Goal: Task Accomplishment & Management: Manage account settings

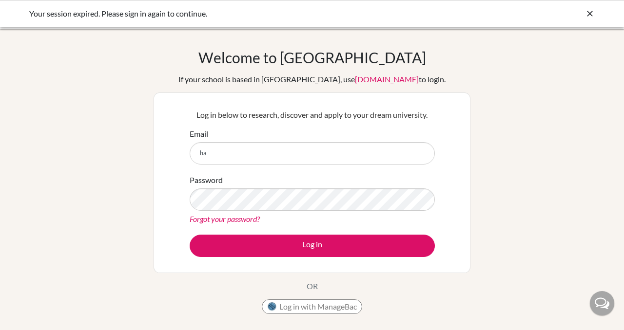
type input "[EMAIL_ADDRESS][DOMAIN_NAME]"
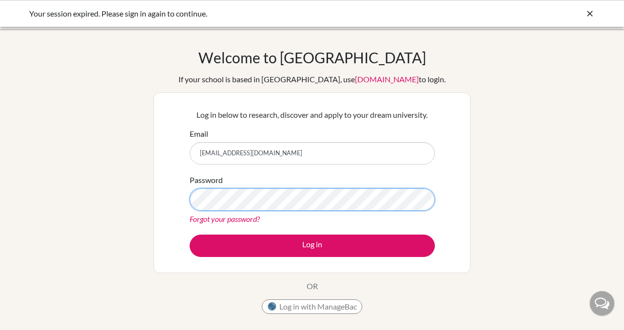
click at [190, 235] on button "Log in" at bounding box center [312, 246] width 245 height 22
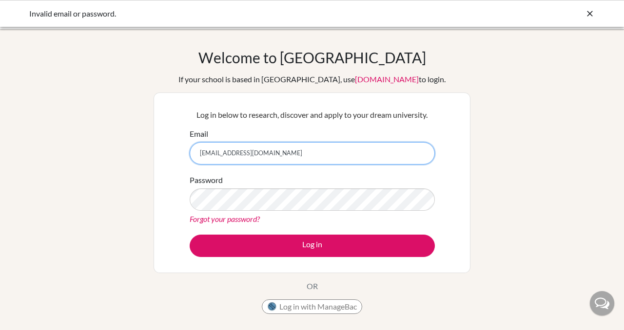
type input "[EMAIL_ADDRESS][DOMAIN_NAME]"
